Goal: Task Accomplishment & Management: Manage account settings

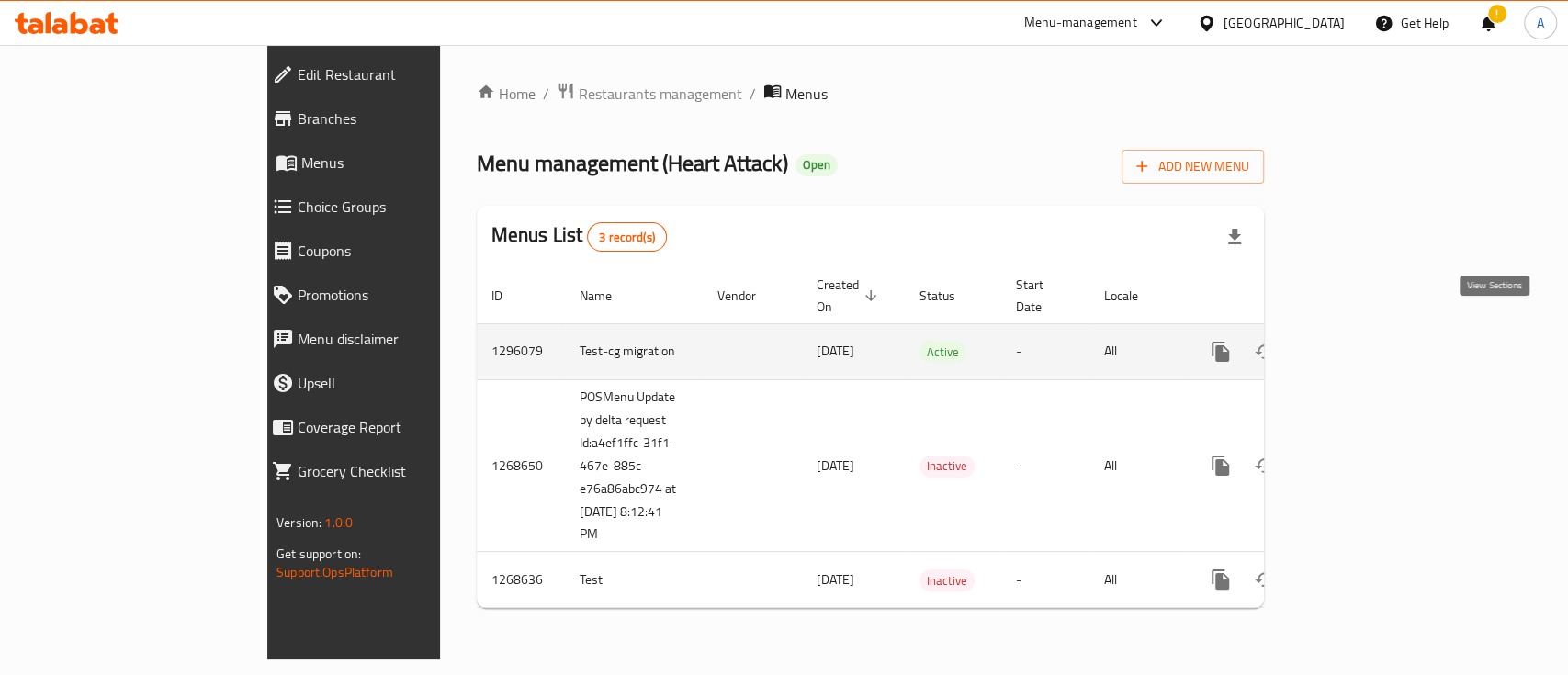
click at [1365, 341] on icon "enhanced table" at bounding box center [1353, 352] width 22 height 22
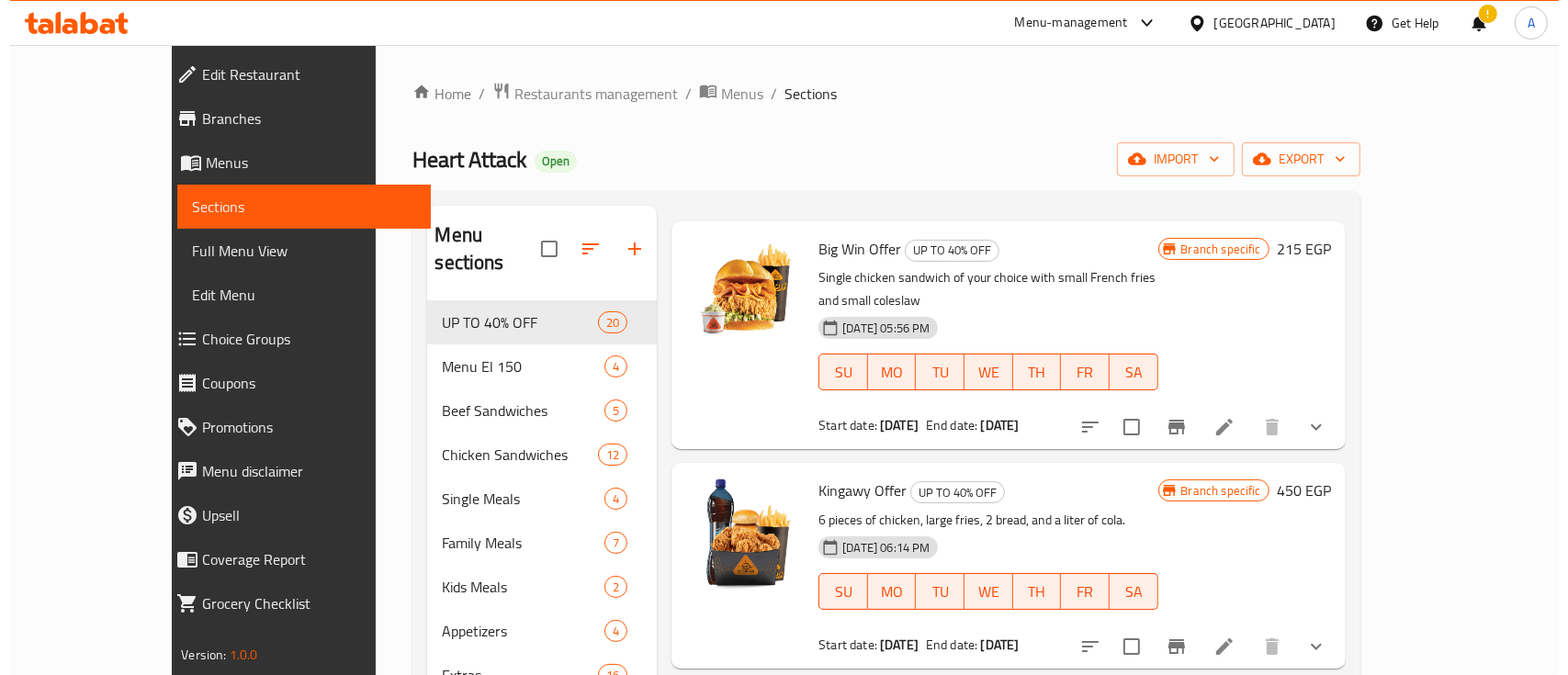
scroll to position [40, 0]
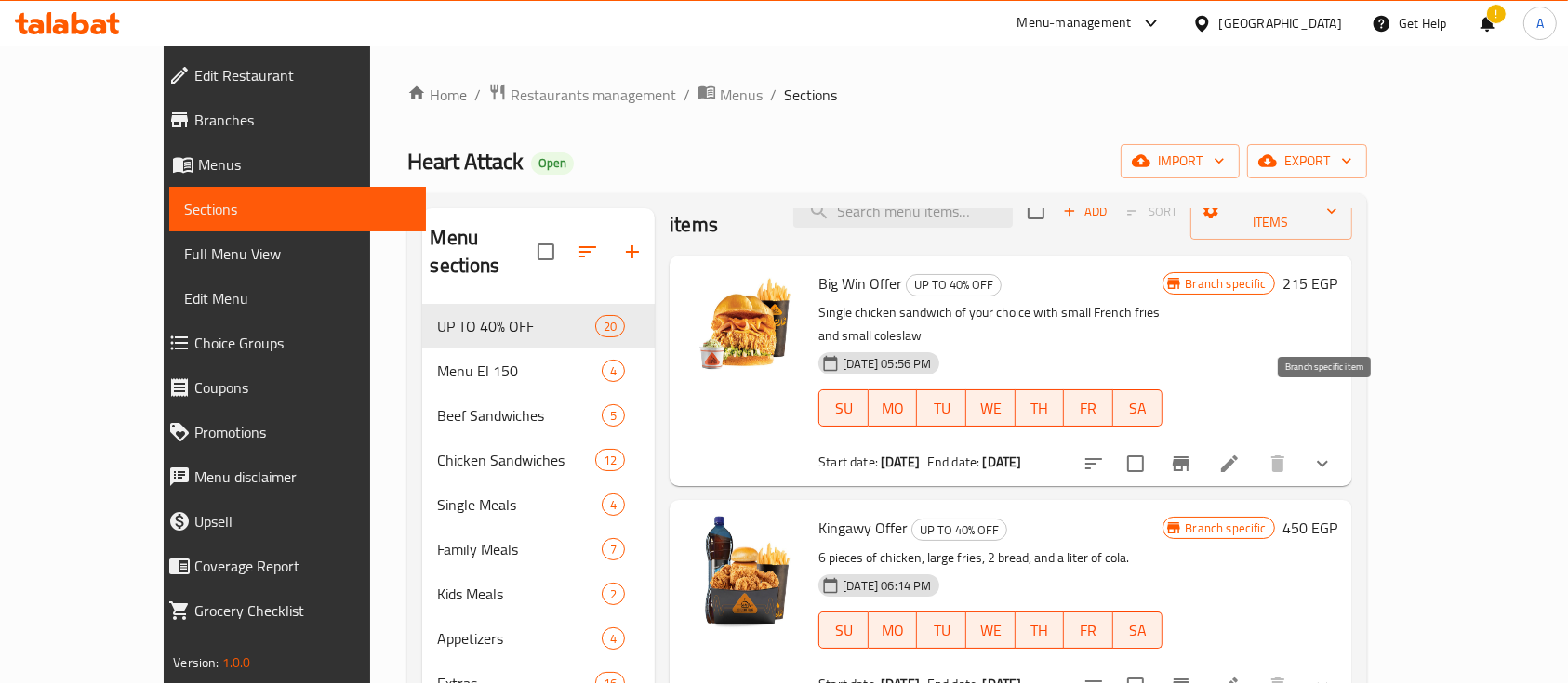
click at [1189, 457] on icon "Branch-specific-item" at bounding box center [1180, 464] width 17 height 15
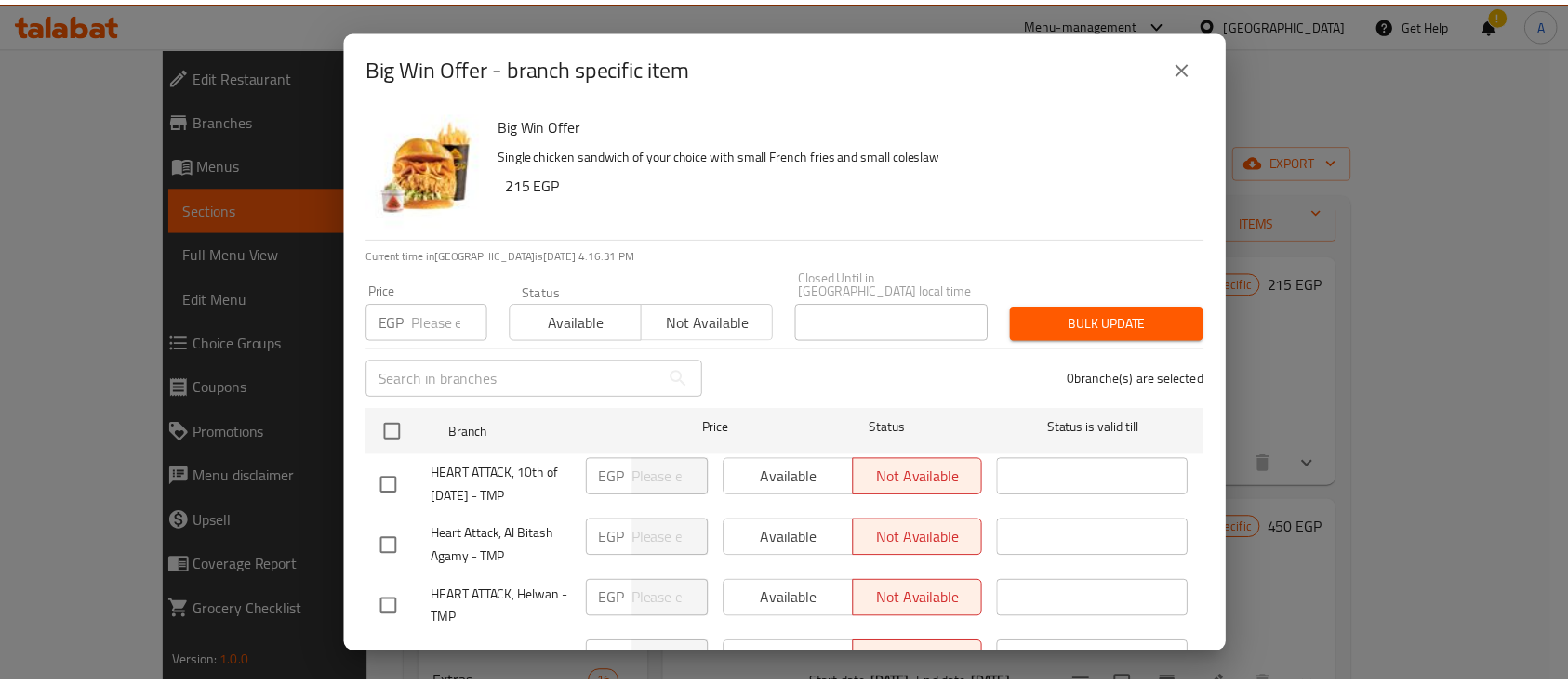
scroll to position [4714, 0]
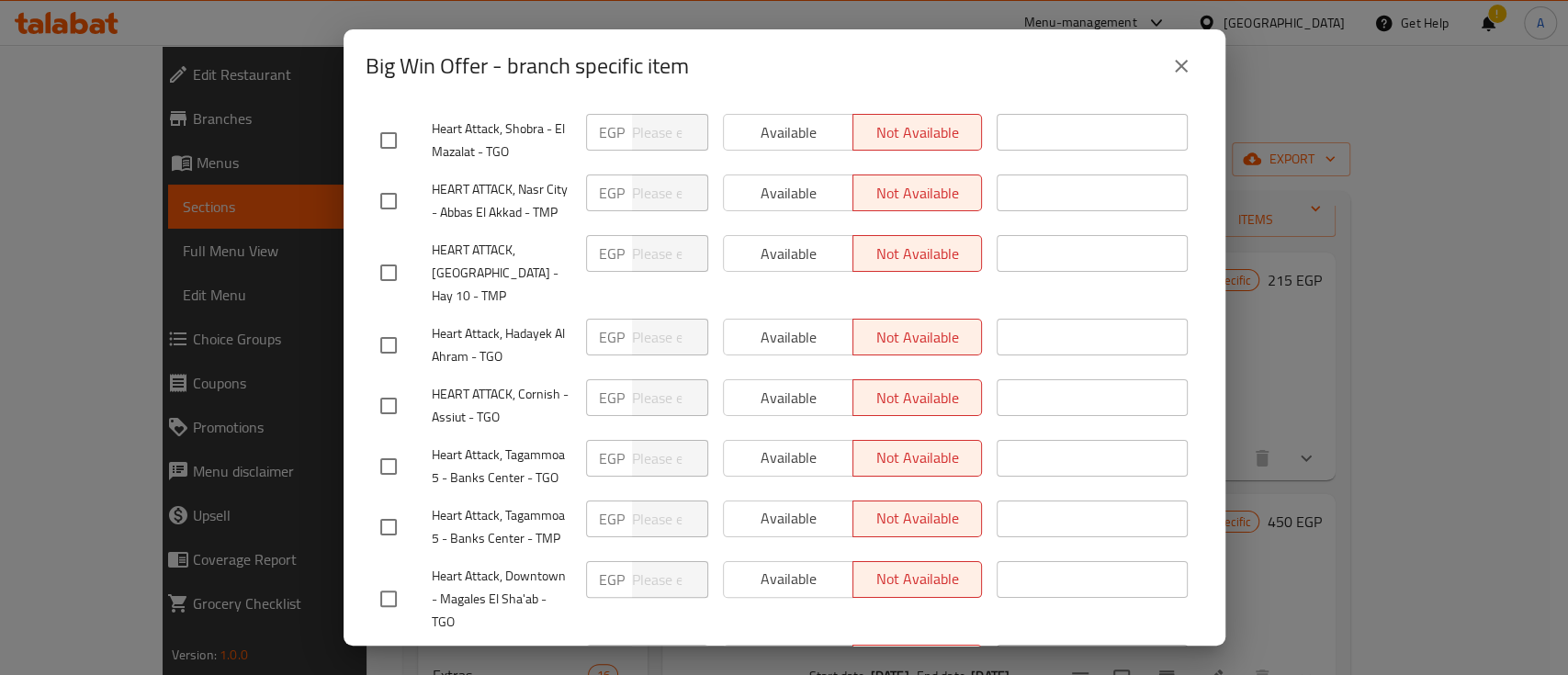
drag, startPoint x: 386, startPoint y: 425, endPoint x: 827, endPoint y: 421, distance: 441.0
click at [387, 579] on input "checkbox" at bounding box center [389, 599] width 39 height 39
checkbox input "true"
click at [815, 566] on span "Available" at bounding box center [789, 578] width 115 height 26
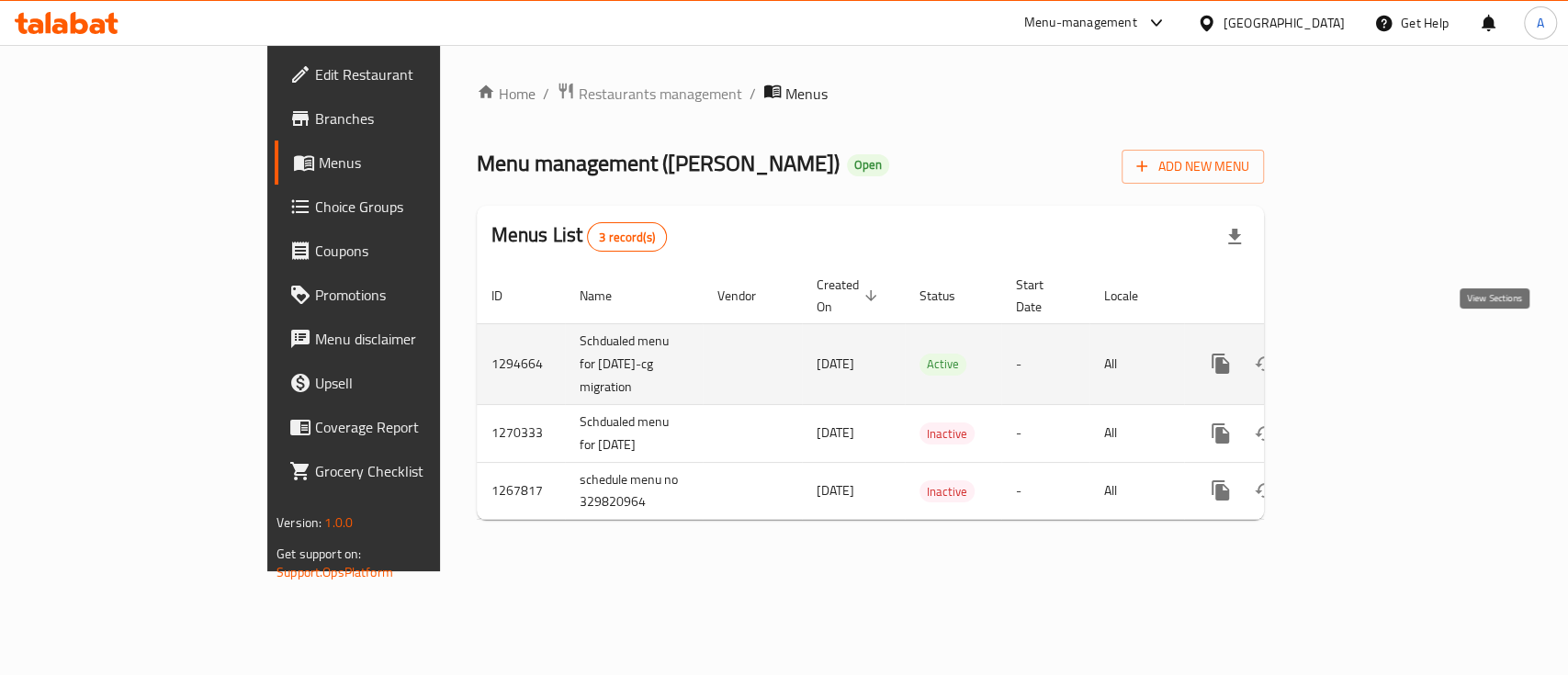
click at [1365, 353] on icon "enhanced table" at bounding box center [1353, 363] width 22 height 22
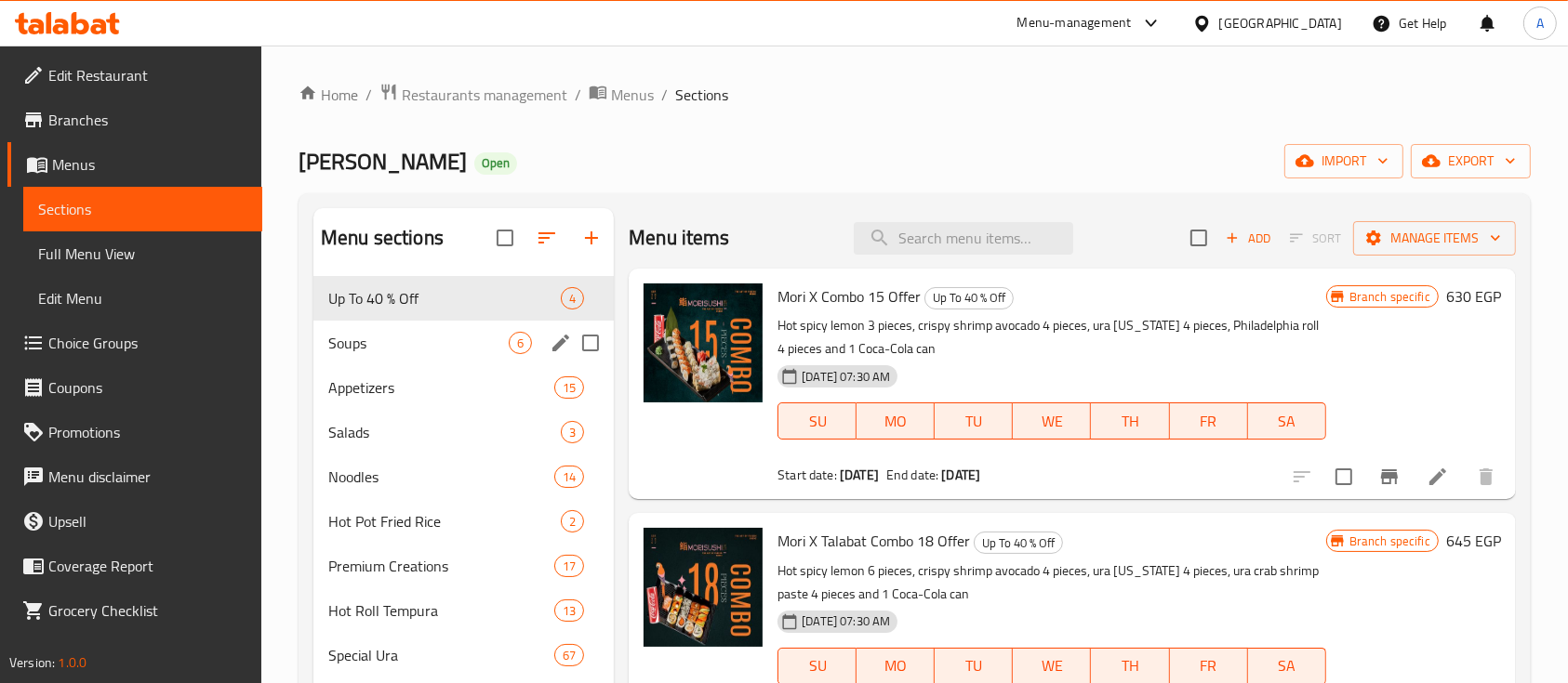
click at [395, 353] on div "Soups 6" at bounding box center [464, 342] width 301 height 44
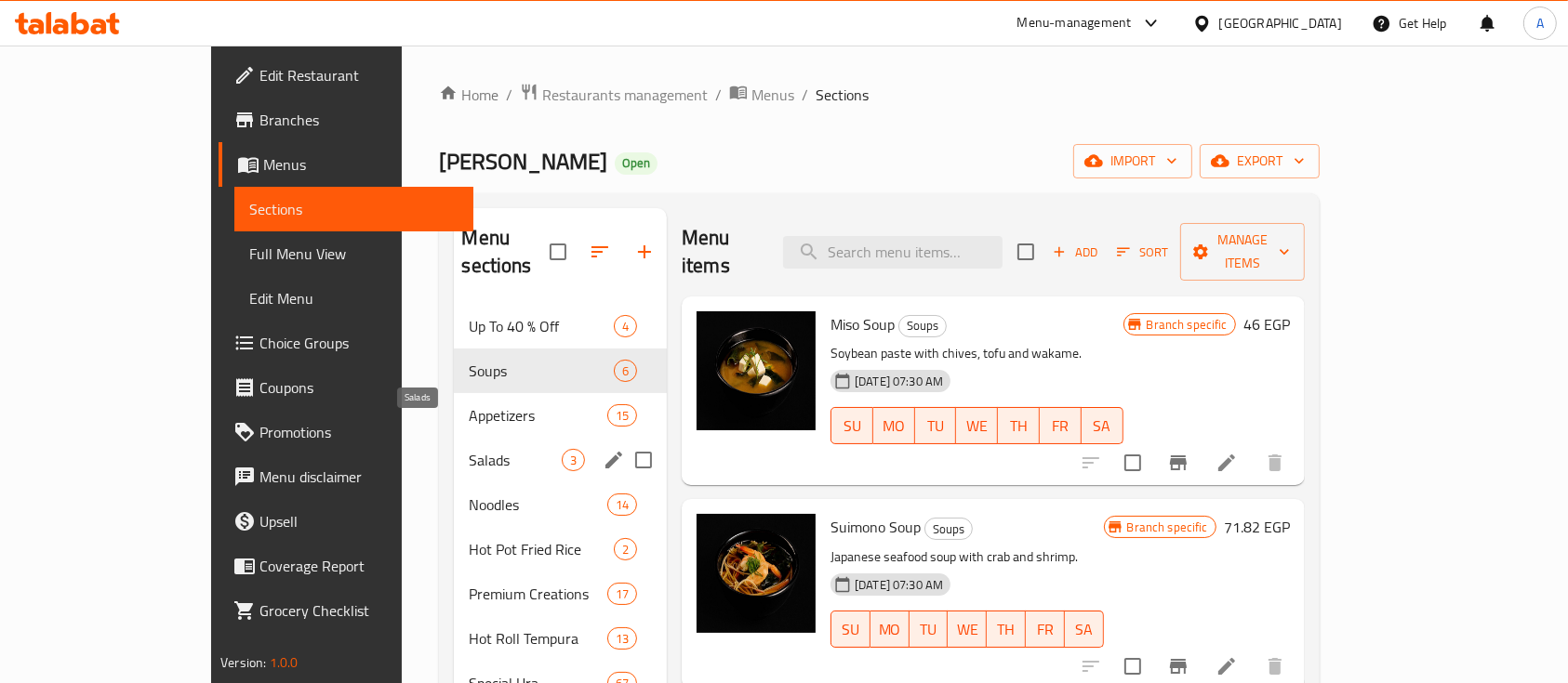
click at [469, 449] on span "Salads" at bounding box center [514, 460] width 92 height 23
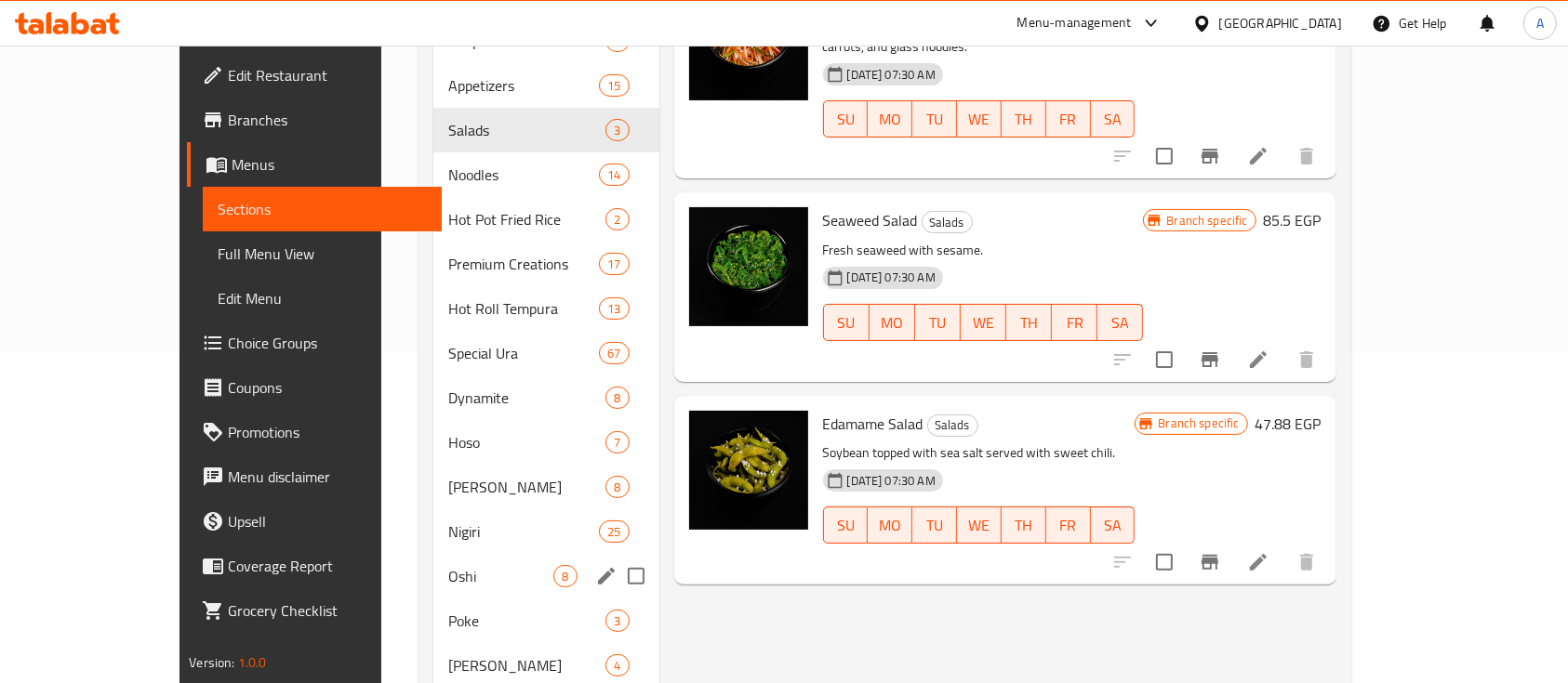
scroll to position [350, 0]
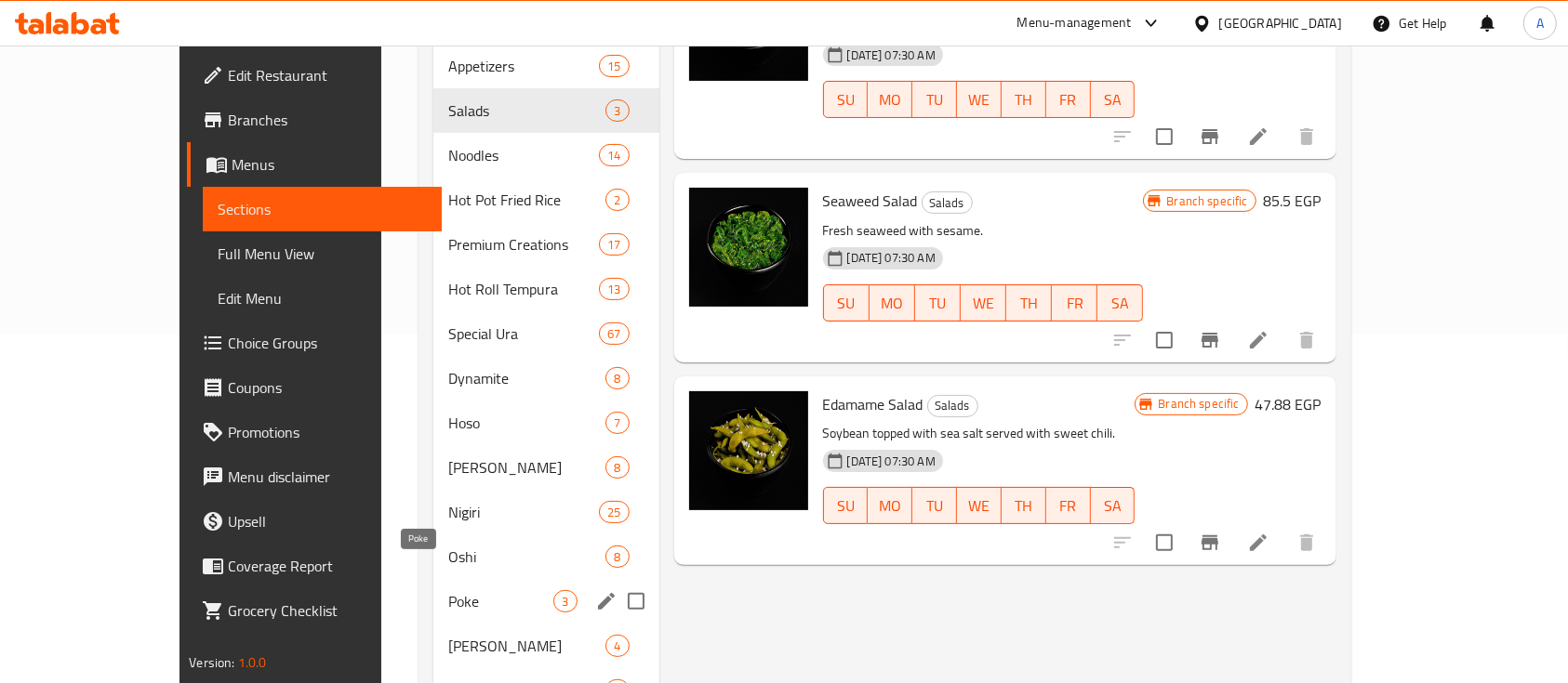
click at [448, 590] on span "Poke" at bounding box center [500, 601] width 106 height 23
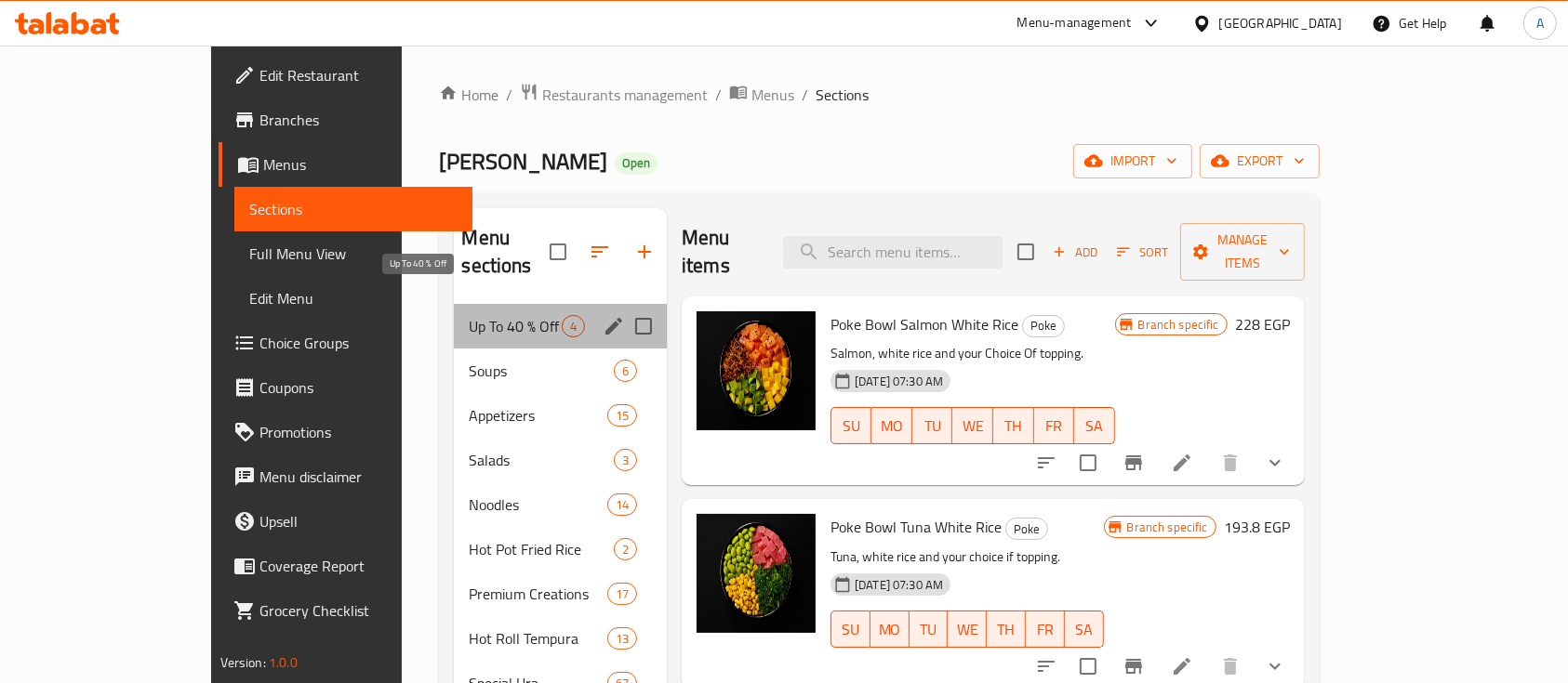
click at [469, 315] on span "Up To 40 % Off" at bounding box center [514, 326] width 92 height 23
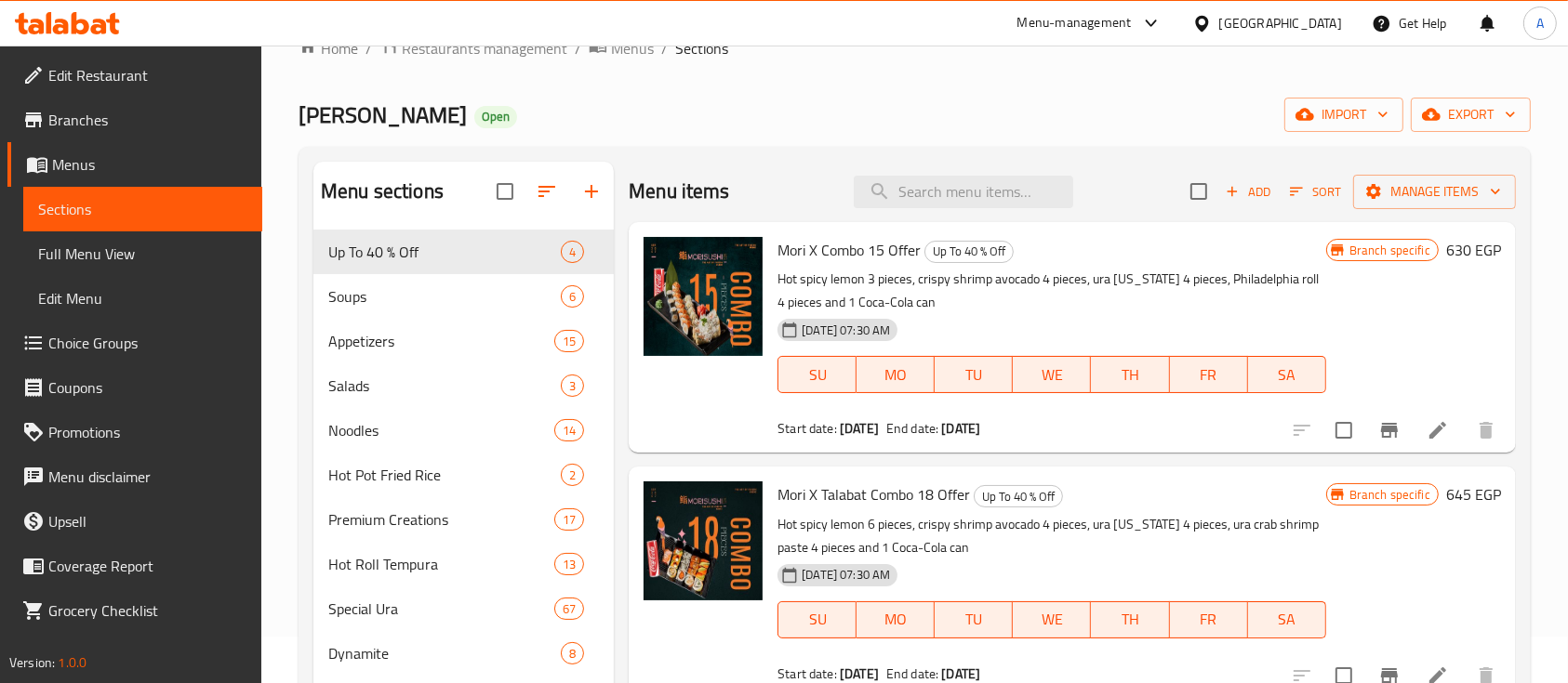
scroll to position [51, 0]
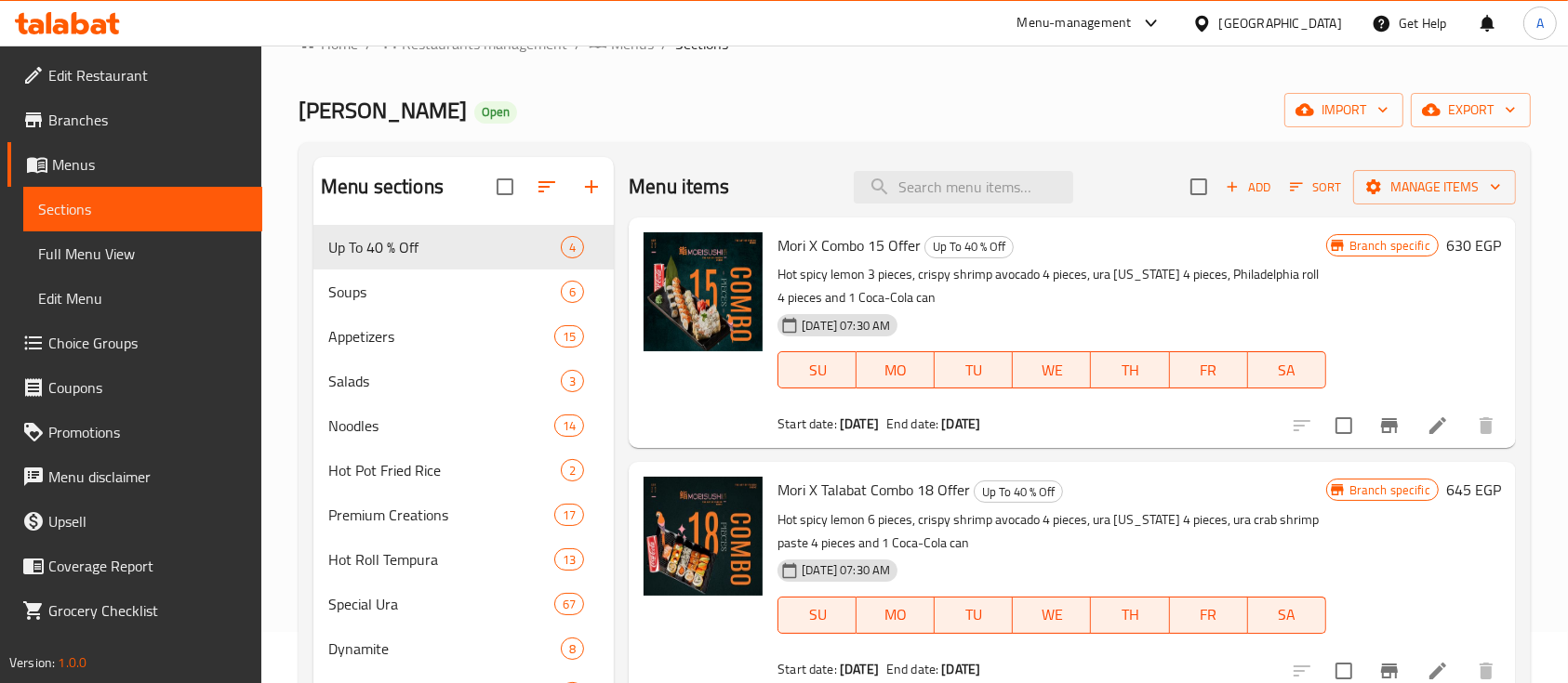
click at [855, 244] on span "Mori X Combo 15 Offer" at bounding box center [848, 245] width 143 height 28
copy h6 "Mori X Combo 15 Offer"
click at [850, 489] on span "Mori X Talabat Combo 18 Offer" at bounding box center [873, 490] width 193 height 28
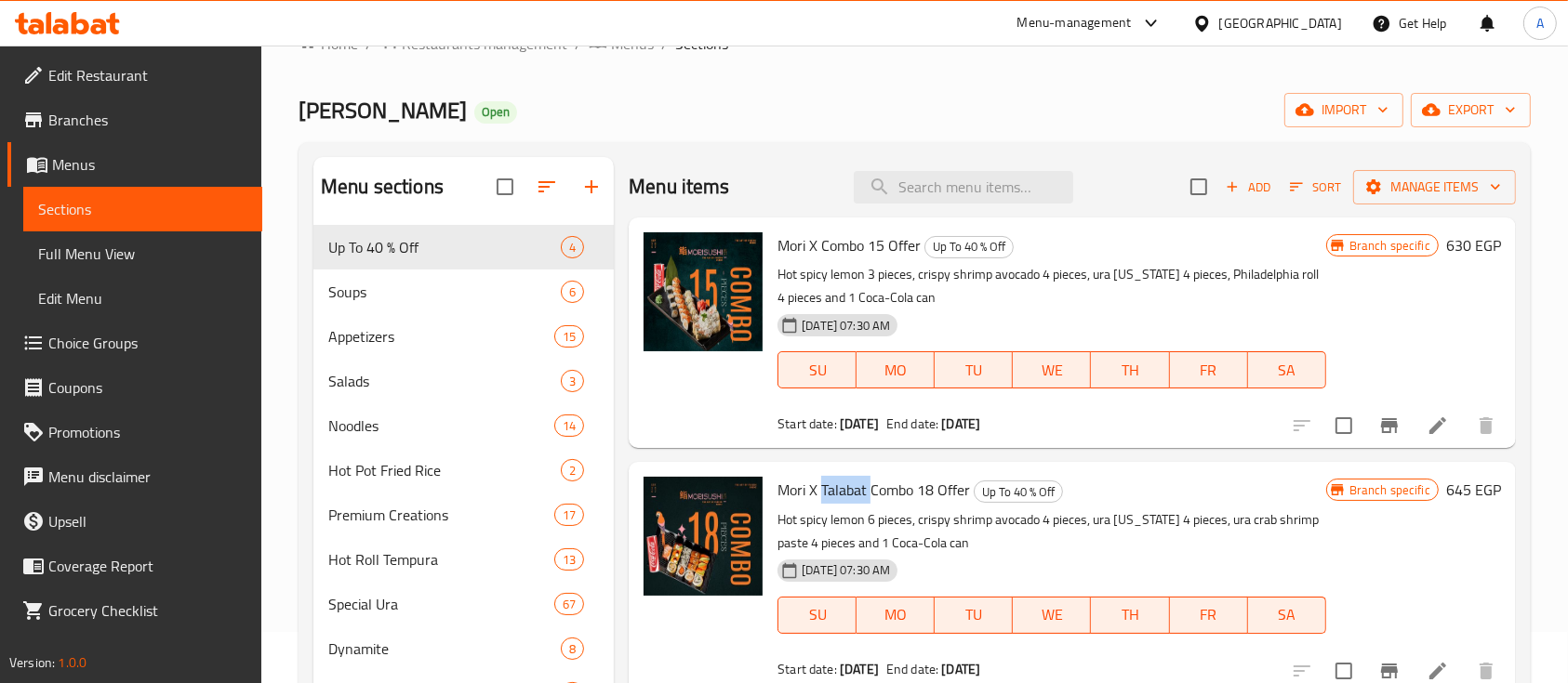
click at [850, 489] on span "Mori X Talabat Combo 18 Offer" at bounding box center [873, 490] width 193 height 28
copy h6 "Mori X Talabat Combo 18 Offer"
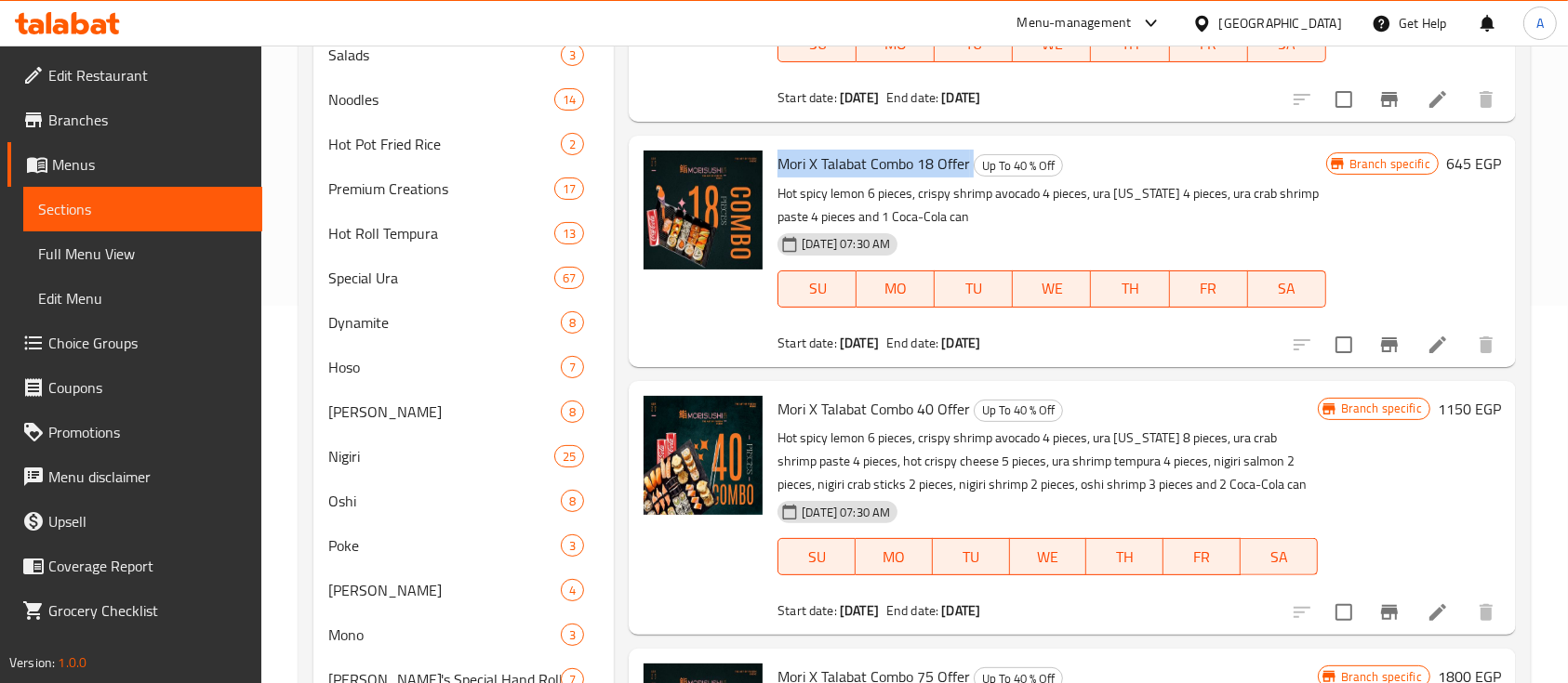
scroll to position [382, 0]
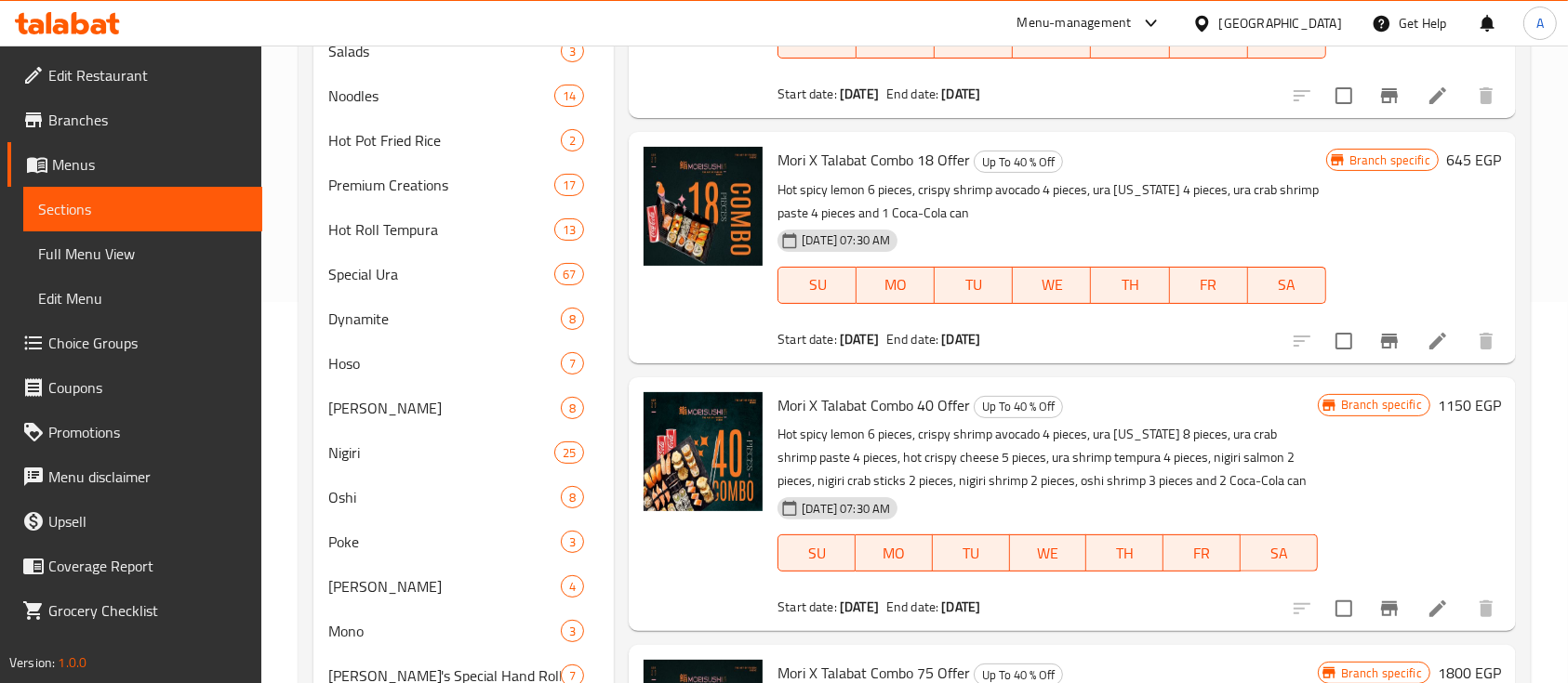
click at [864, 402] on span "Mori X Talabat Combo 40 Offer" at bounding box center [873, 405] width 193 height 28
copy h6 "Mori X Talabat Combo 40 Offer"
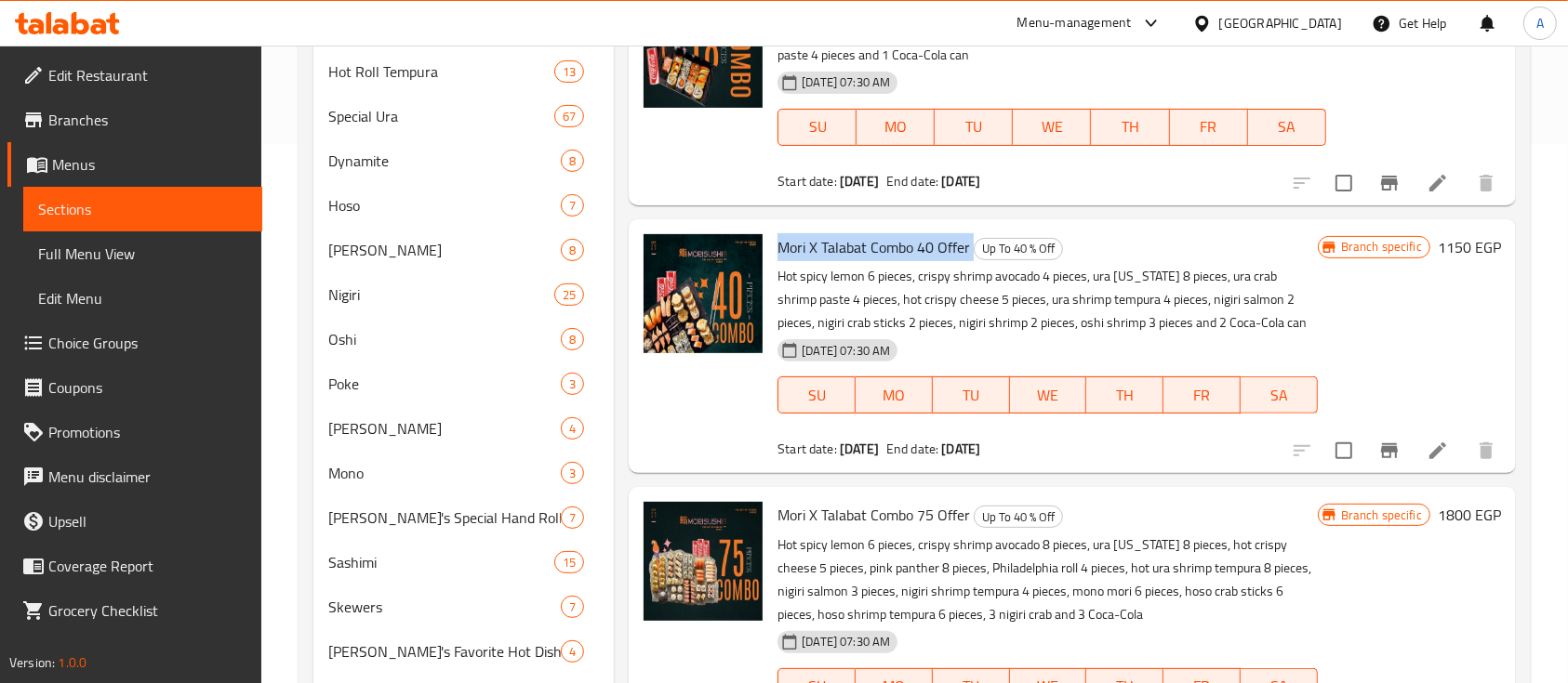
scroll to position [587, 0]
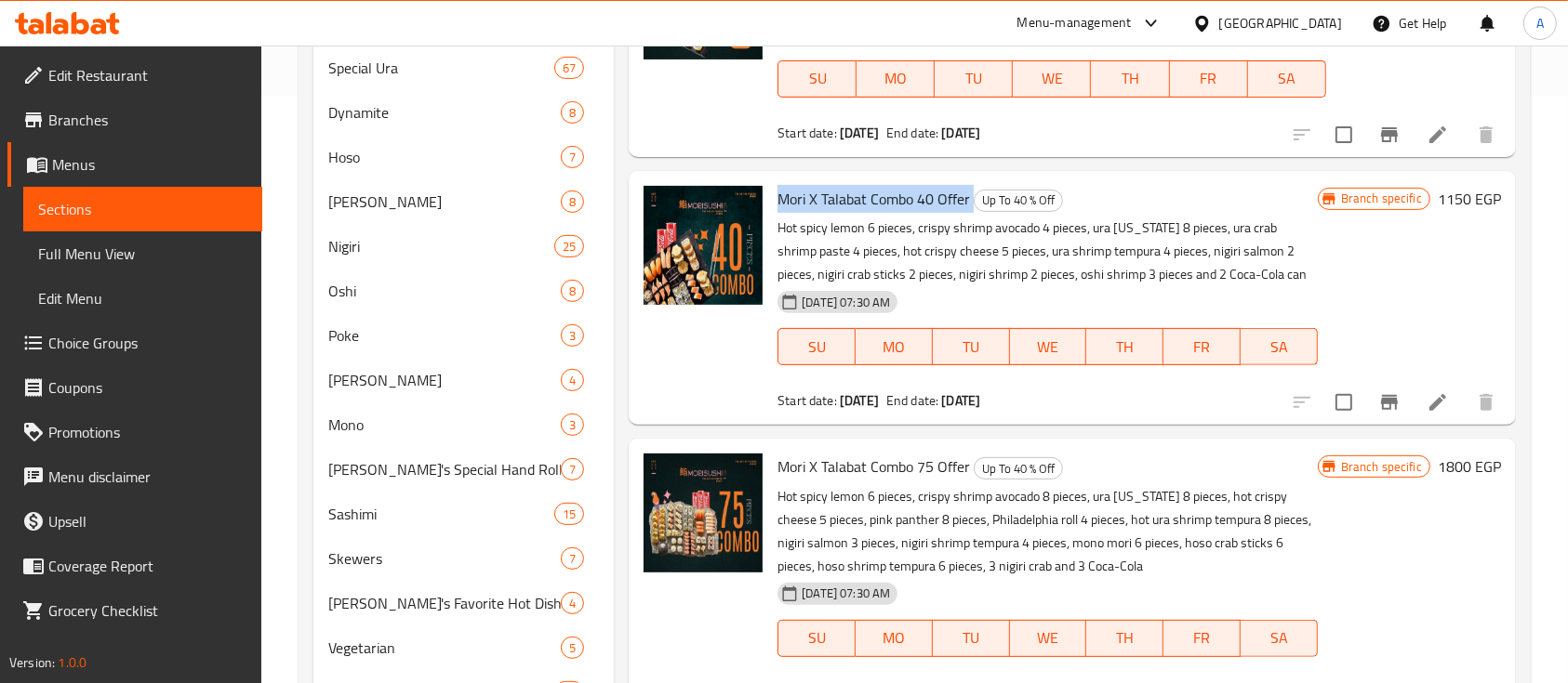
click at [849, 472] on span "Mori X Talabat Combo 75 Offer" at bounding box center [873, 467] width 193 height 28
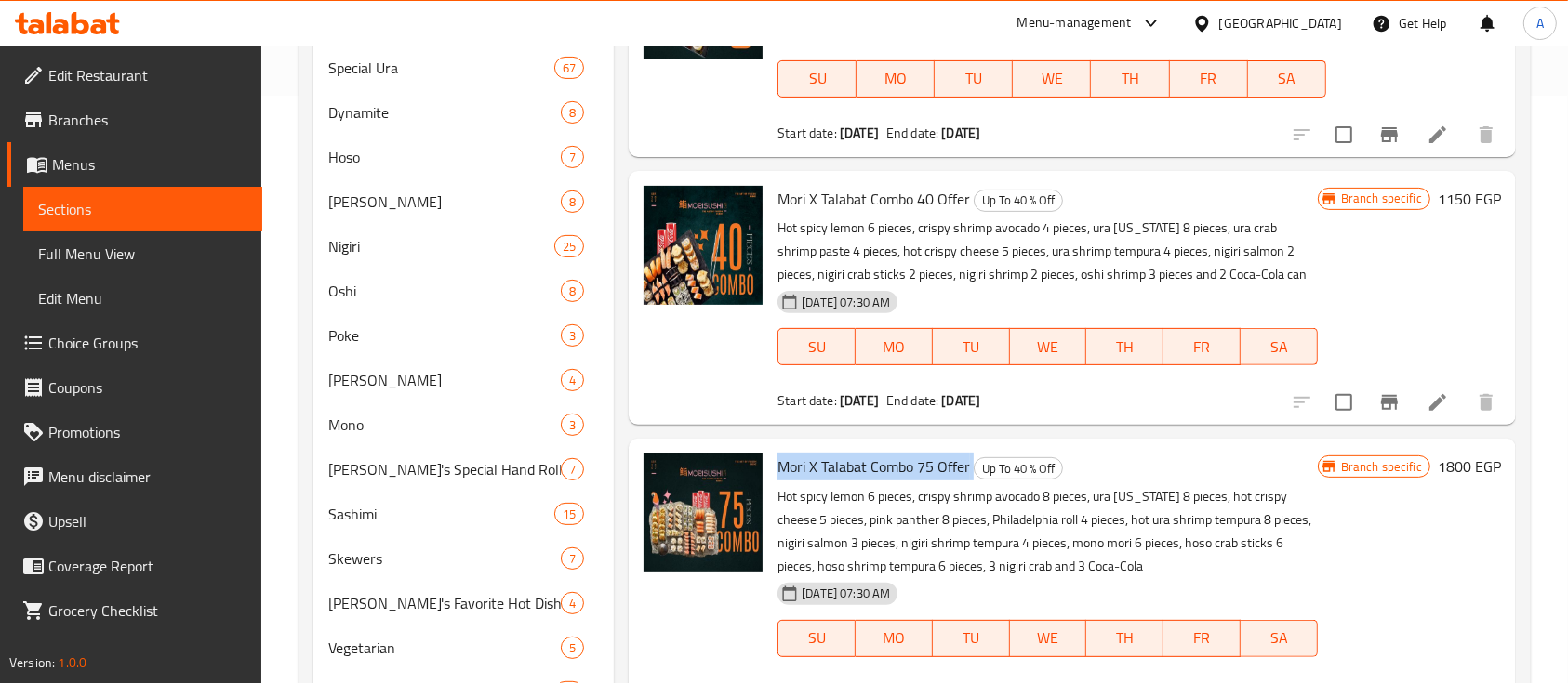
click at [849, 472] on span "Mori X Talabat Combo 75 Offer" at bounding box center [873, 467] width 193 height 28
copy h6 "Mori X Talabat Combo 75 Offer"
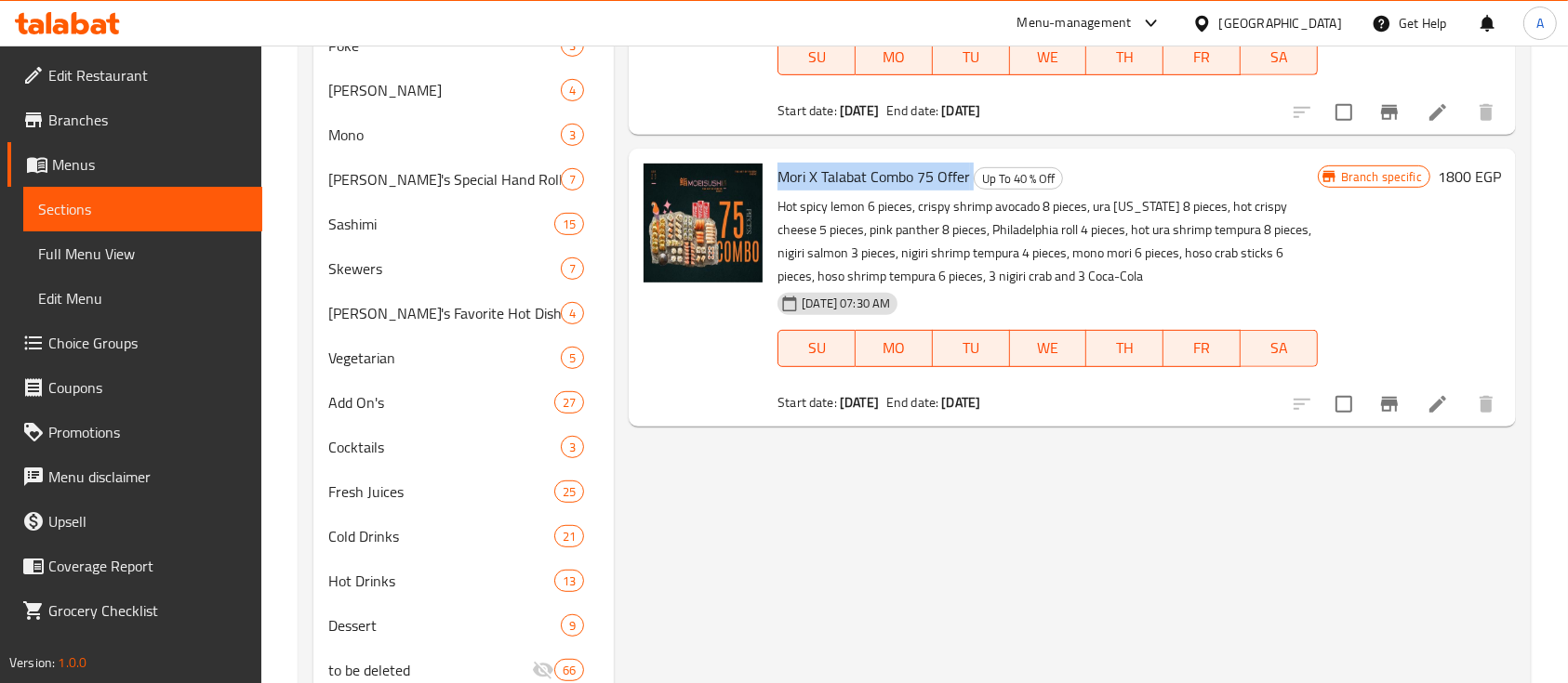
scroll to position [946, 0]
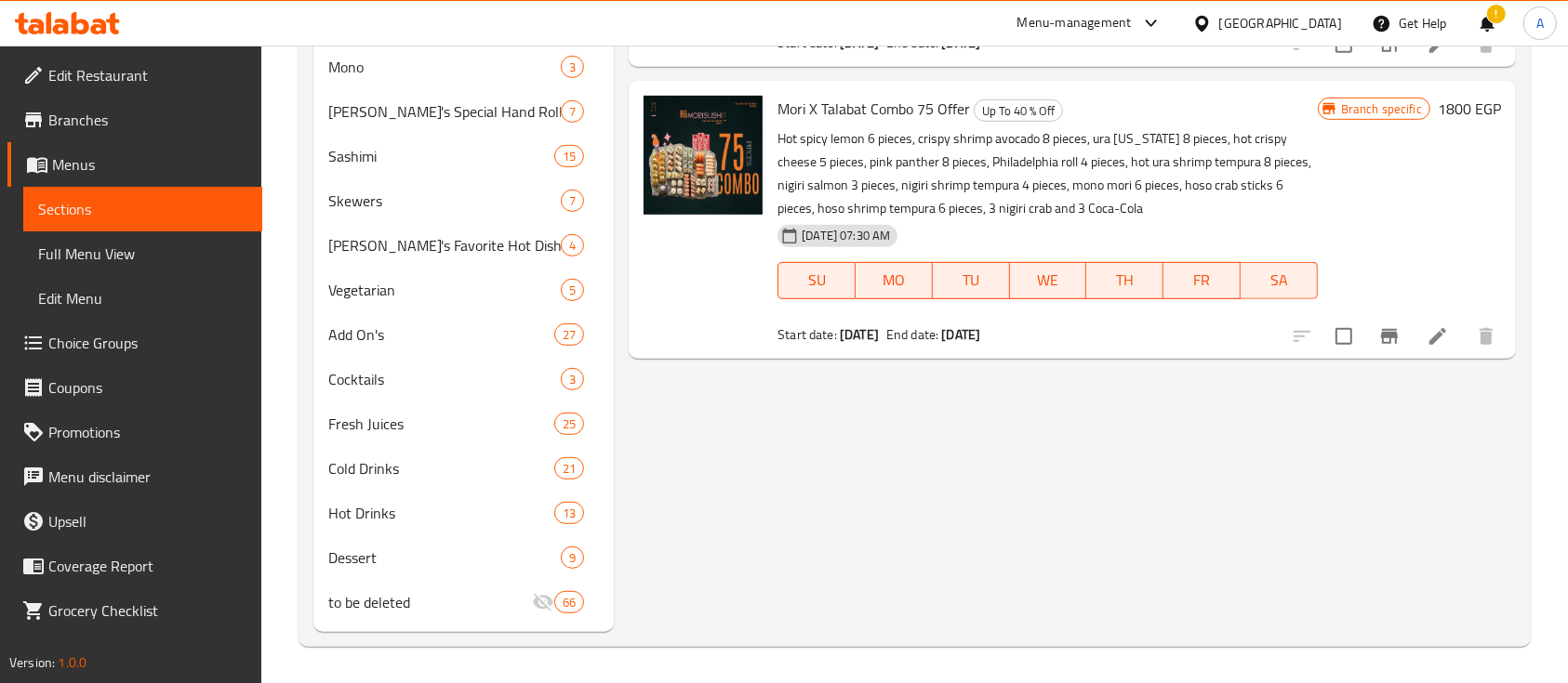
click at [1132, 22] on div "Menu-management" at bounding box center [1075, 23] width 115 height 23
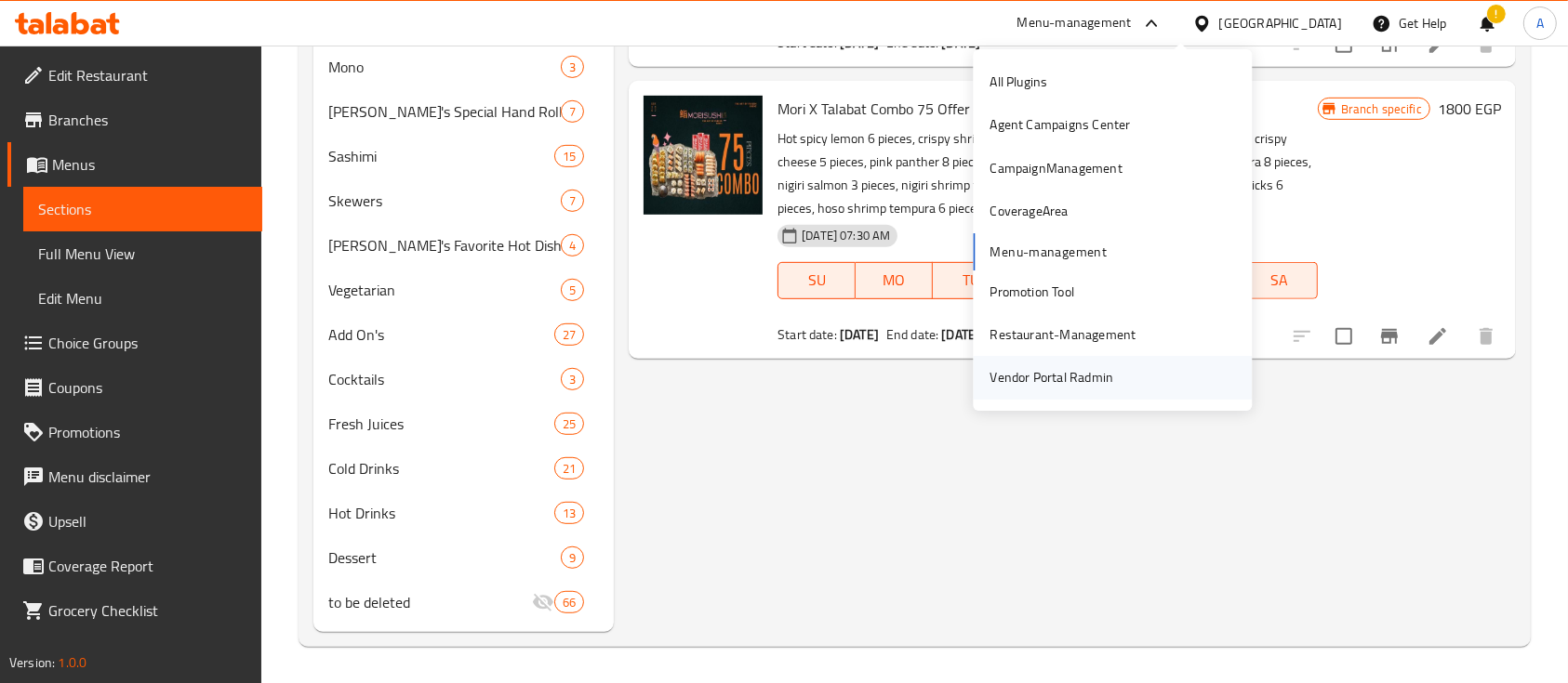
click at [1075, 374] on div "Vendor Portal Radmin" at bounding box center [1051, 378] width 124 height 21
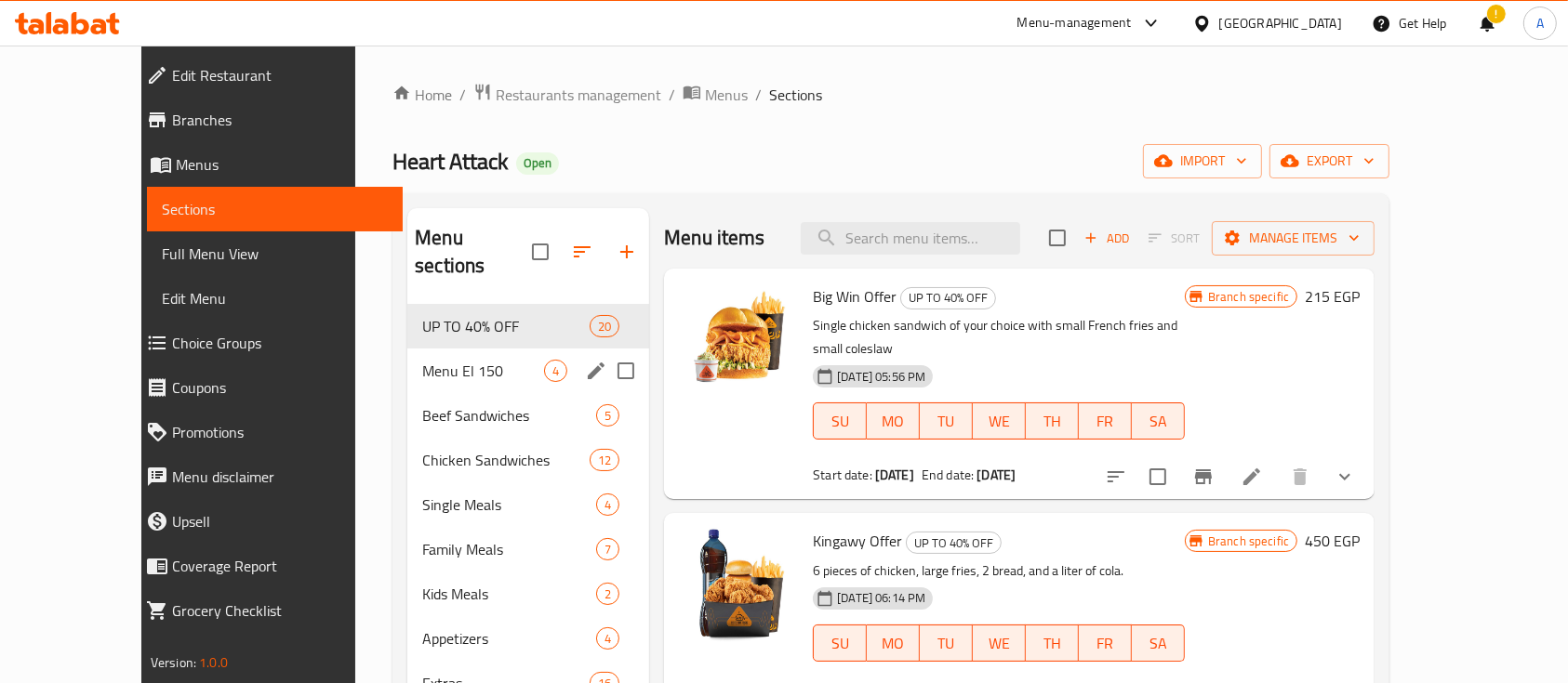
scroll to position [41, 0]
